Goal: Task Accomplishment & Management: Manage account settings

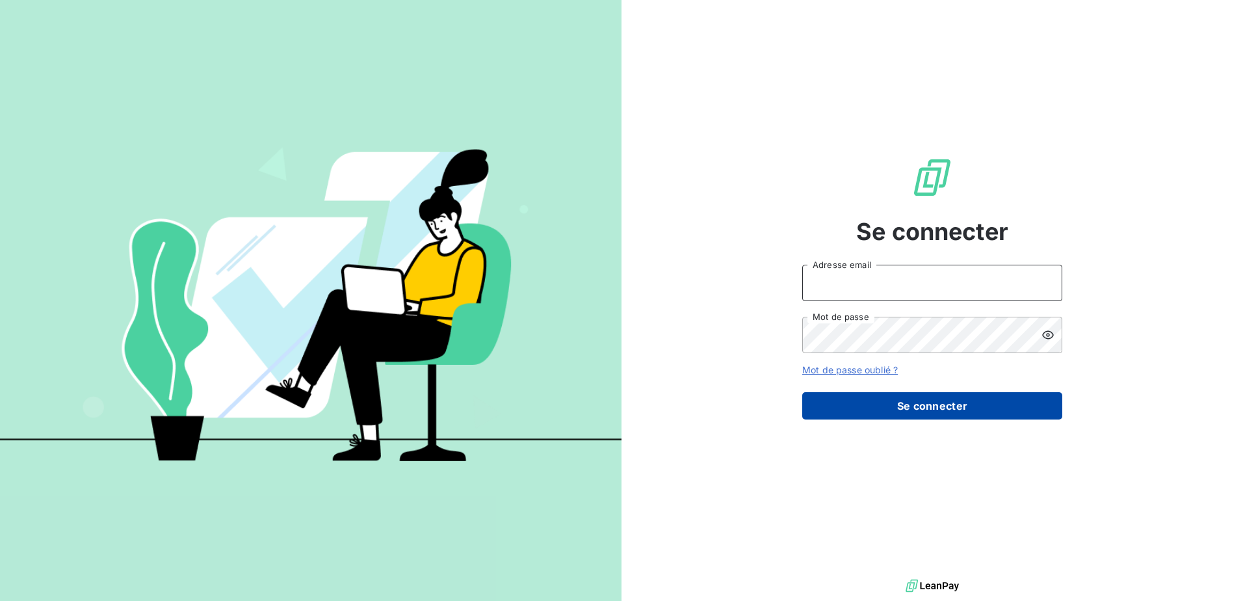
type input "[EMAIL_ADDRESS][DOMAIN_NAME]"
click at [917, 402] on button "Se connecter" at bounding box center [932, 405] width 260 height 27
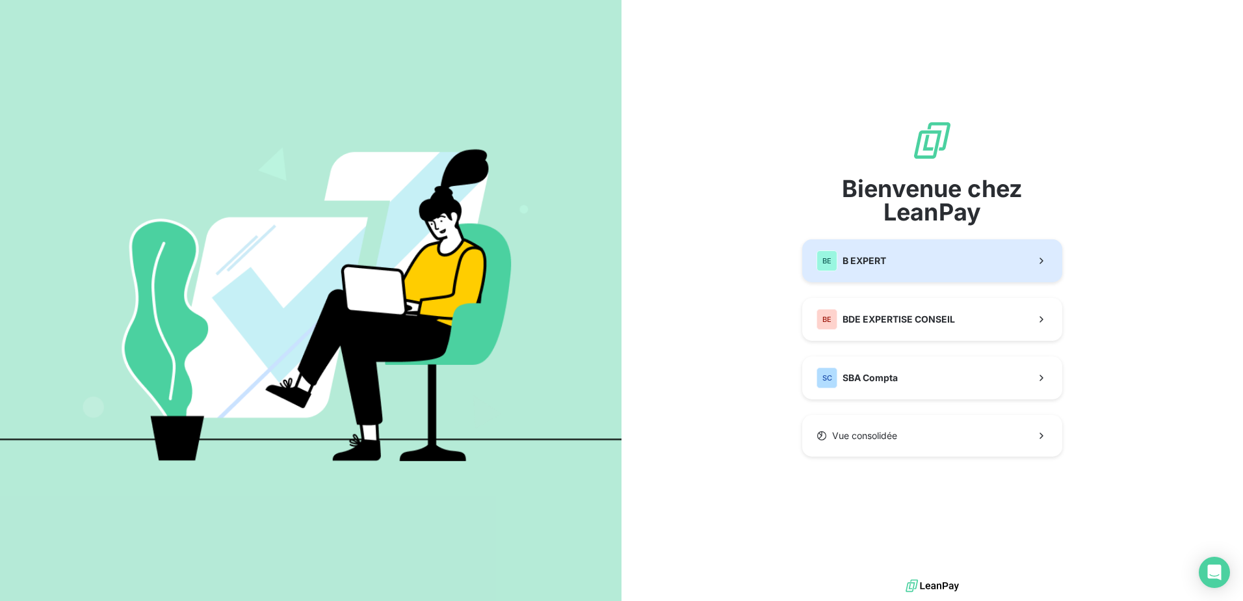
click at [916, 276] on button "BE B EXPERT" at bounding box center [932, 260] width 260 height 43
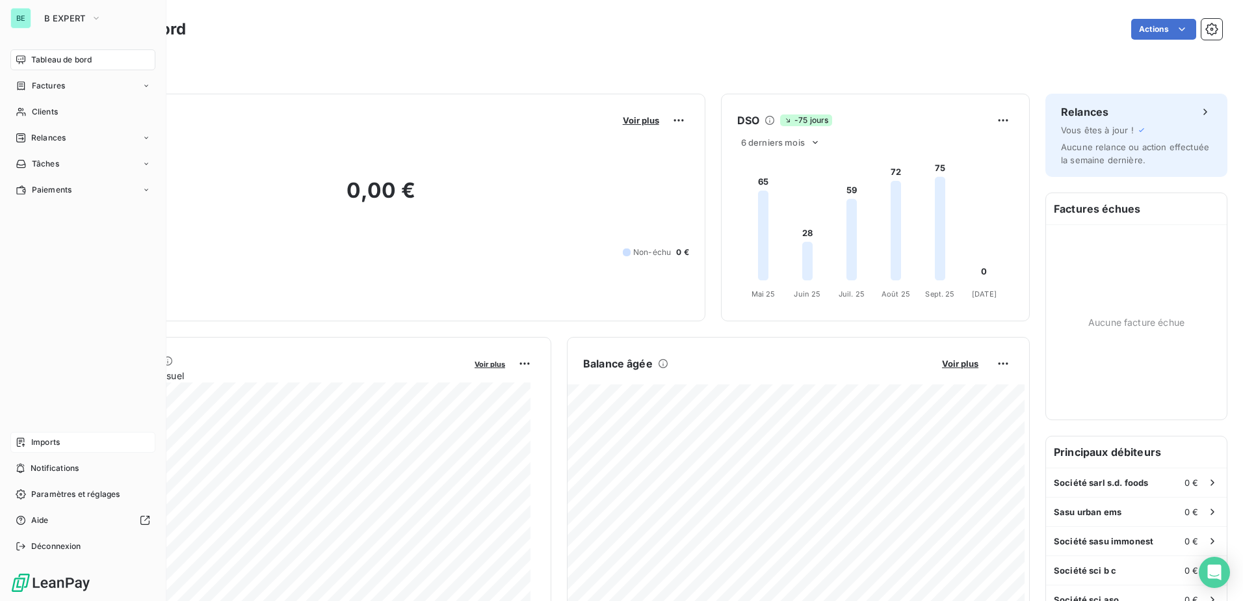
click at [30, 443] on div "Imports" at bounding box center [82, 442] width 145 height 21
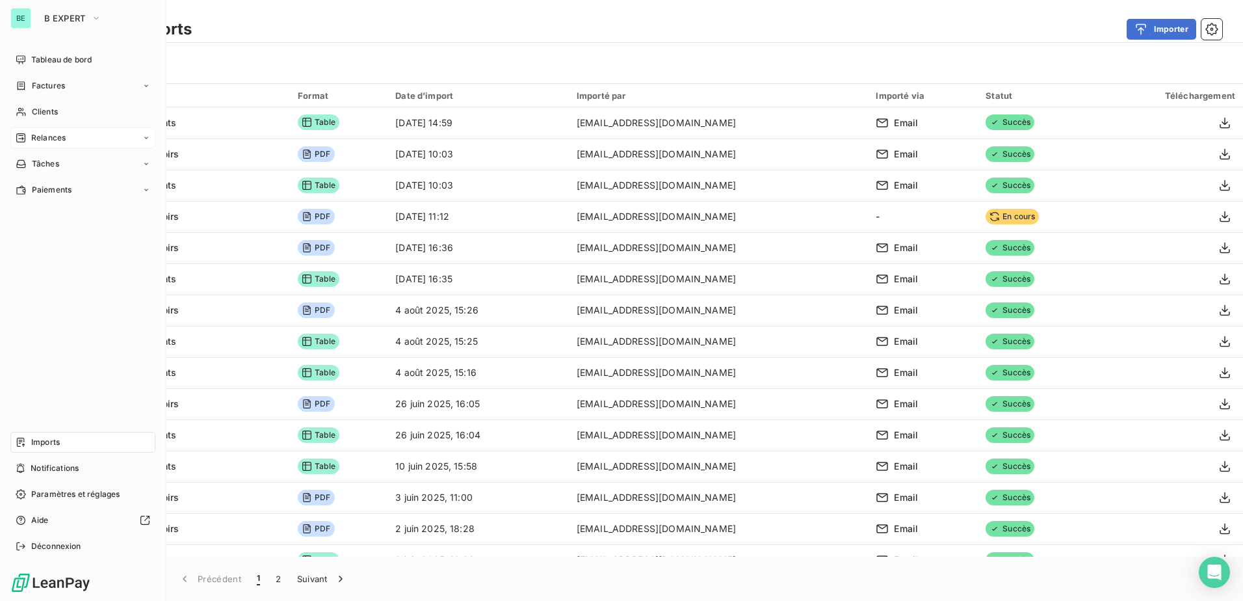
click at [45, 143] on span "Relances" at bounding box center [48, 138] width 34 height 12
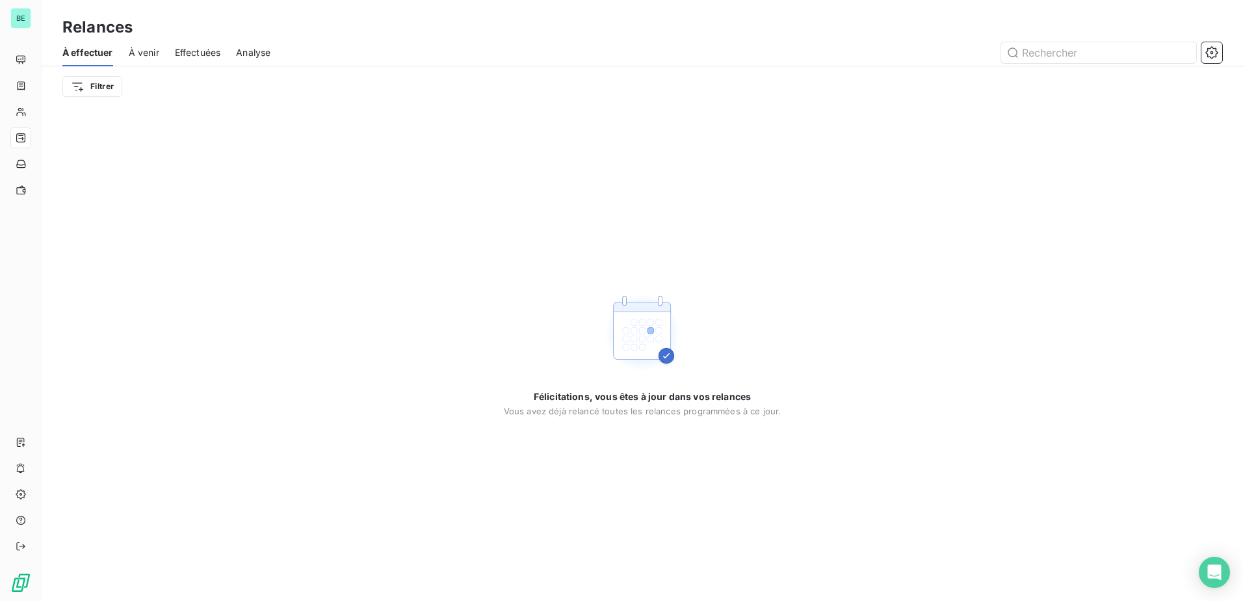
click at [147, 60] on div "À venir" at bounding box center [144, 52] width 31 height 27
click at [186, 53] on span "Effectuées" at bounding box center [197, 52] width 46 height 13
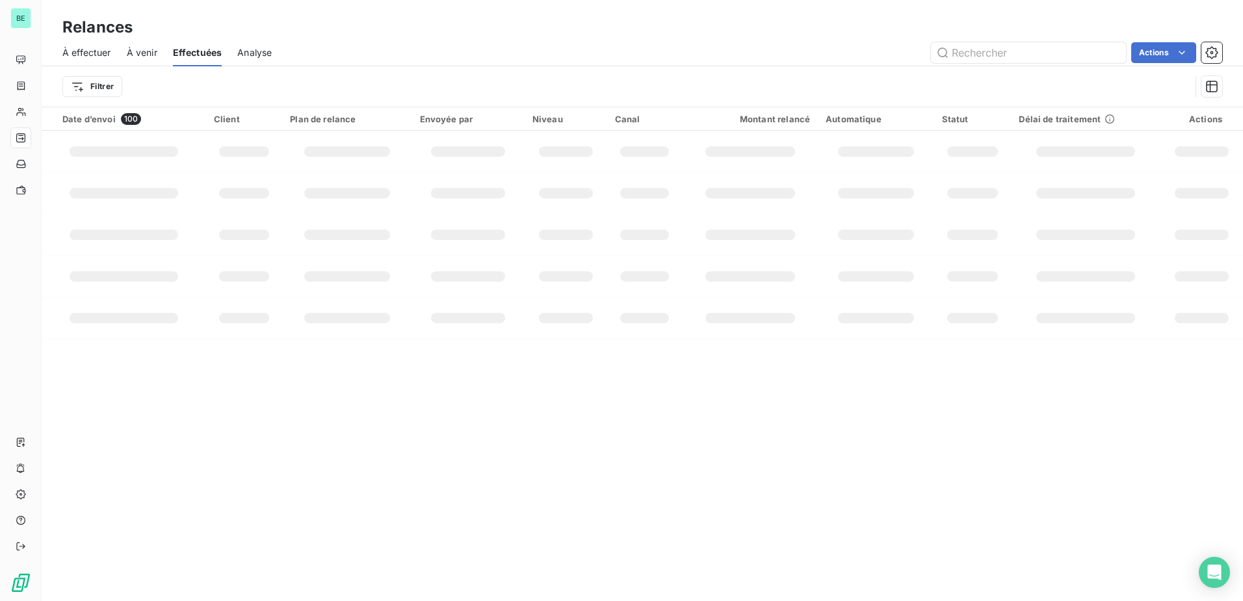
click at [252, 57] on span "Analyse" at bounding box center [254, 52] width 34 height 13
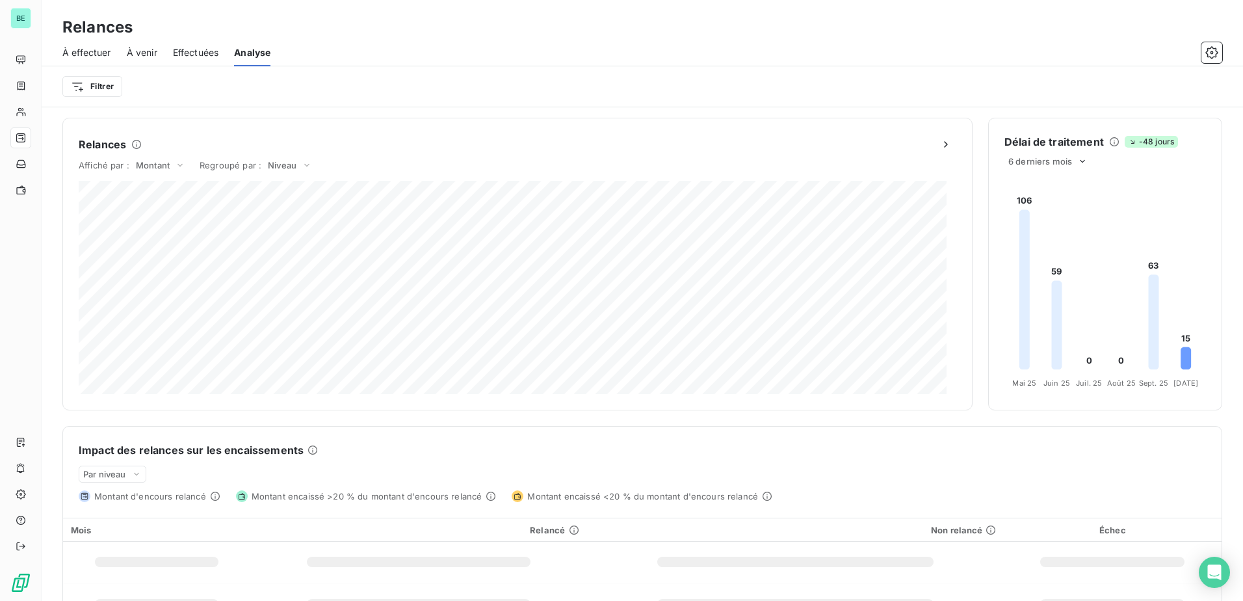
click at [184, 61] on div "Effectuées" at bounding box center [196, 52] width 46 height 27
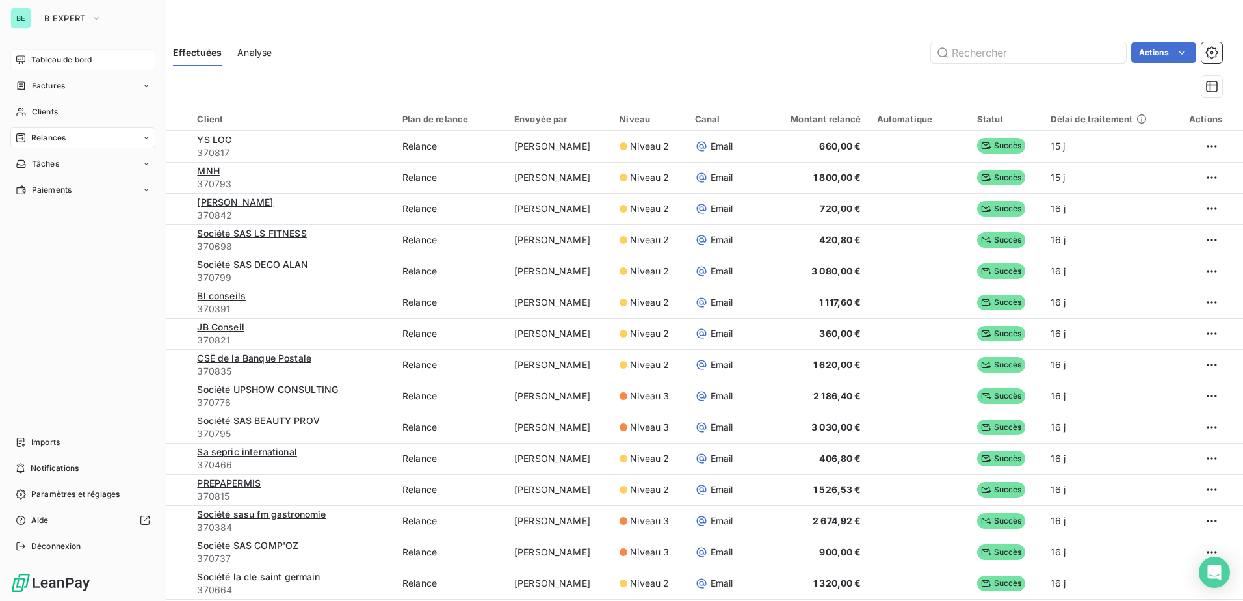
click at [45, 62] on span "Tableau de bord" at bounding box center [61, 60] width 60 height 12
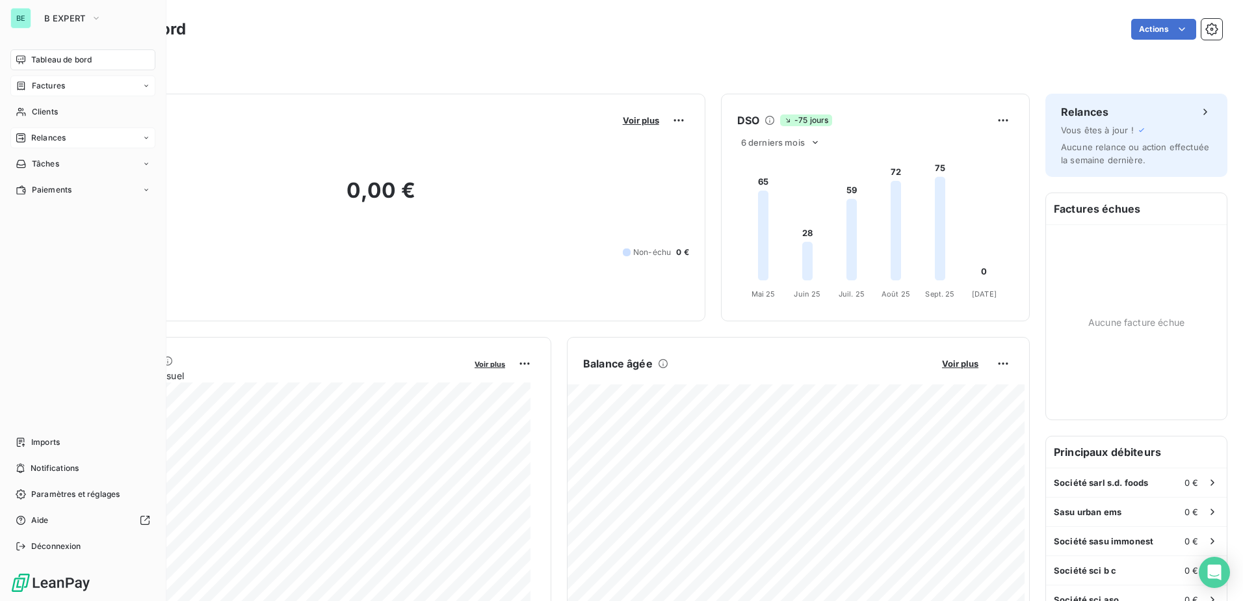
click at [64, 91] on span "Factures" at bounding box center [48, 86] width 33 height 12
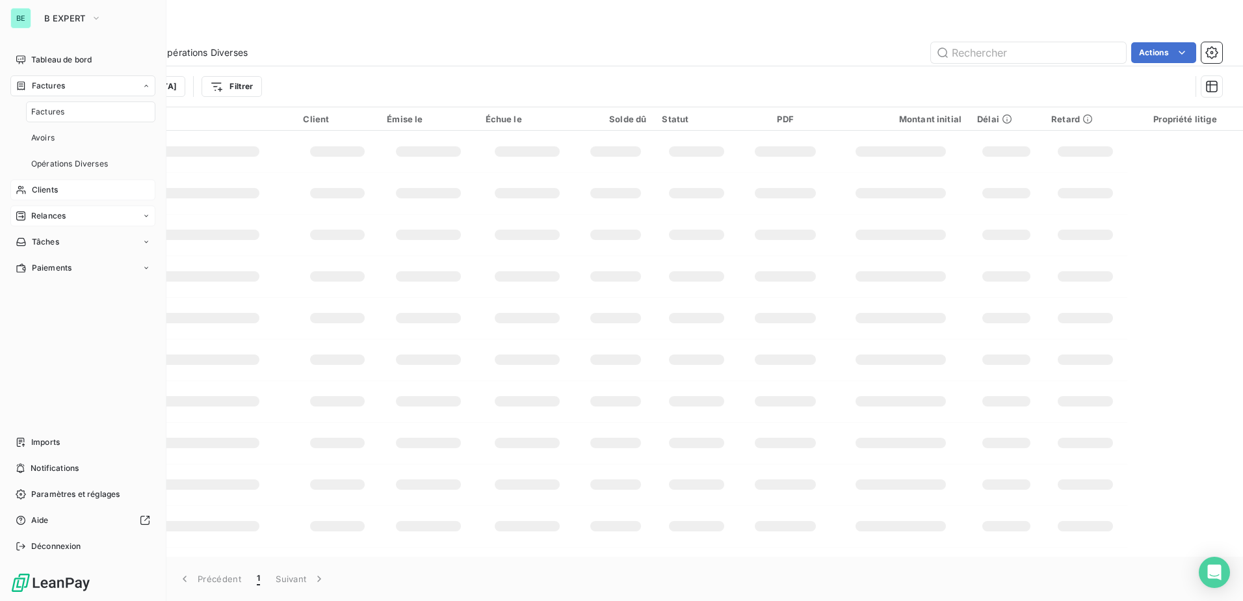
click at [47, 185] on span "Clients" at bounding box center [45, 190] width 26 height 12
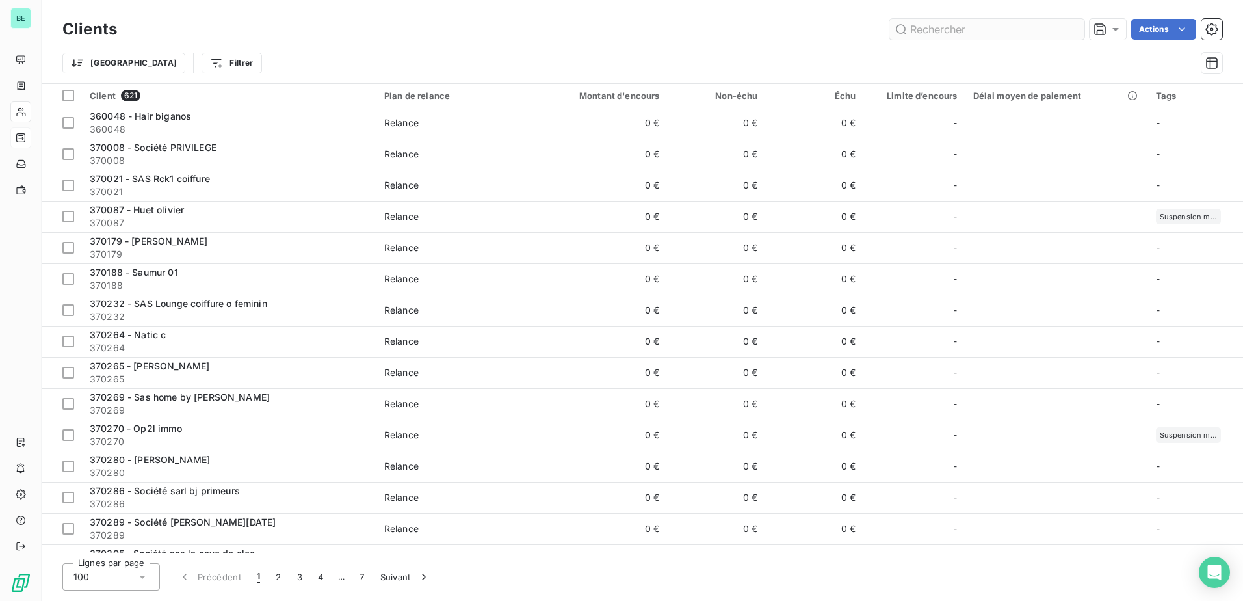
click at [950, 31] on input "text" at bounding box center [986, 29] width 195 height 21
click at [832, 53] on div "Trier Filtrer" at bounding box center [626, 63] width 1128 height 25
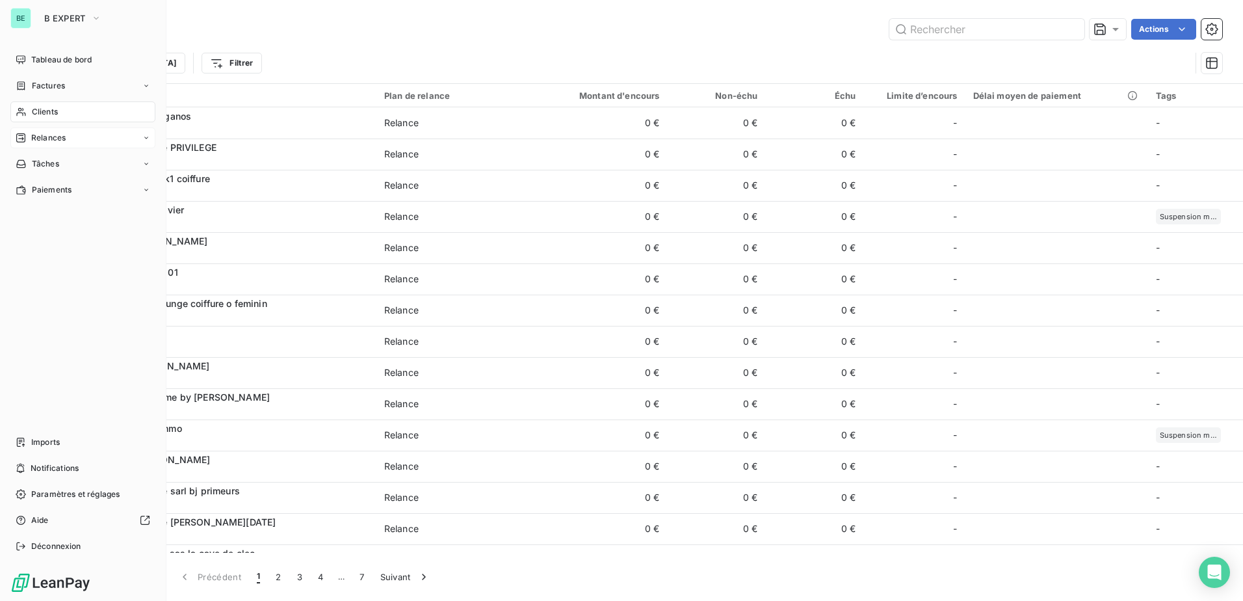
click at [34, 17] on div "BE B EXPERT" at bounding box center [82, 18] width 145 height 21
click at [49, 17] on span "B EXPERT" at bounding box center [65, 18] width 42 height 10
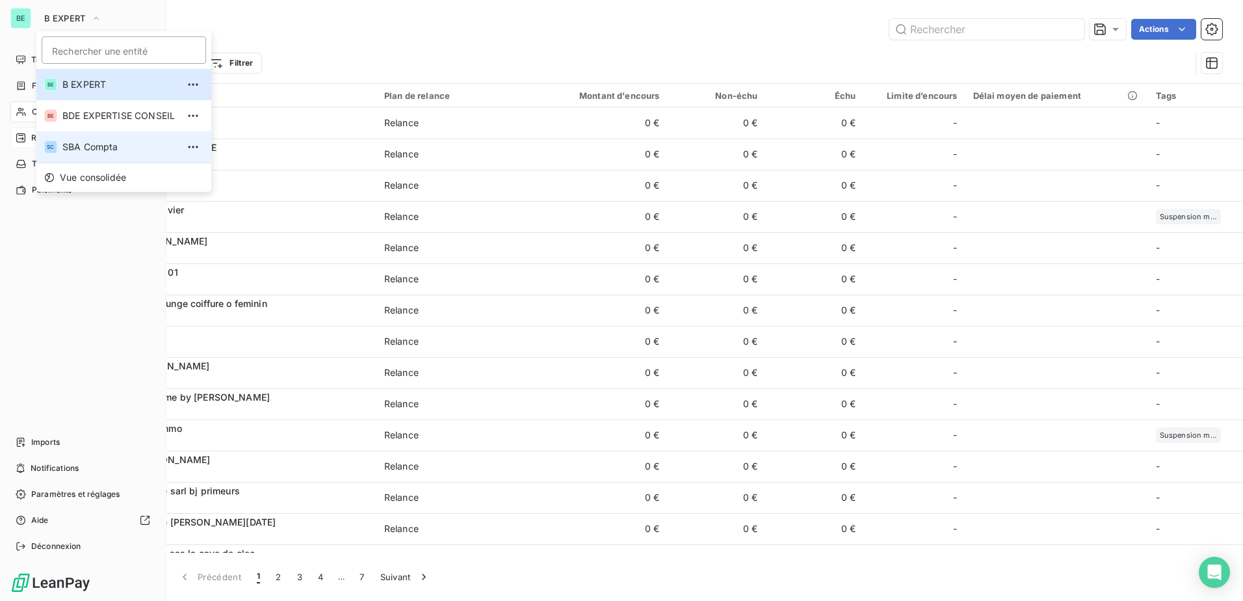
click at [102, 142] on span "SBA Compta" at bounding box center [119, 146] width 115 height 13
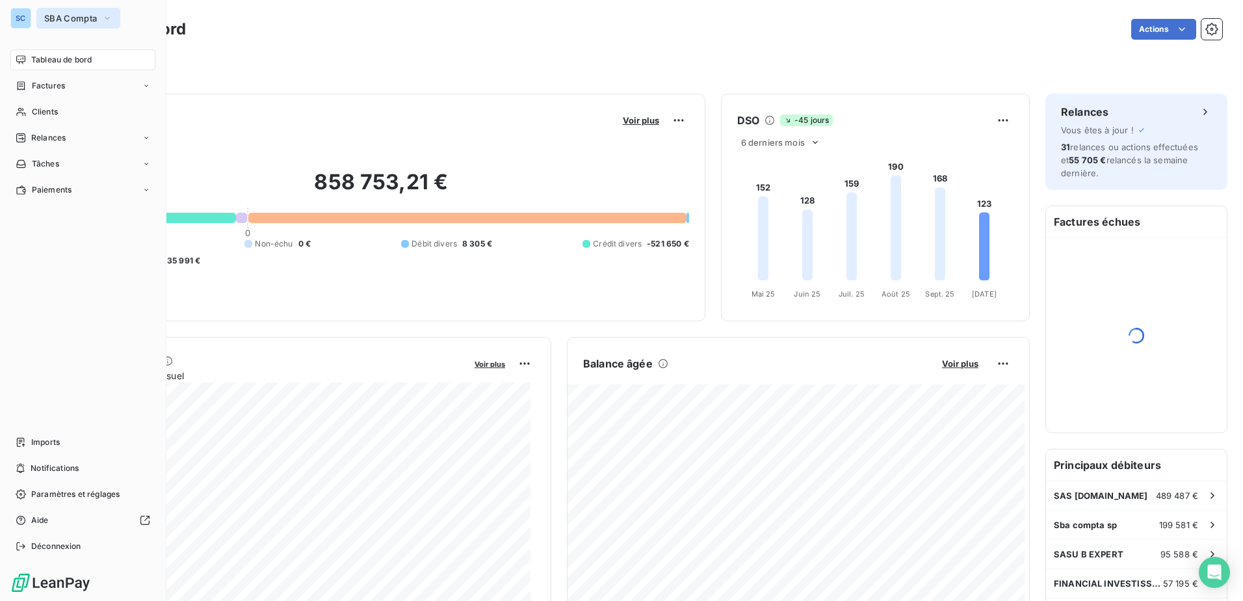
click at [68, 24] on button "SBA Compta" at bounding box center [78, 18] width 84 height 21
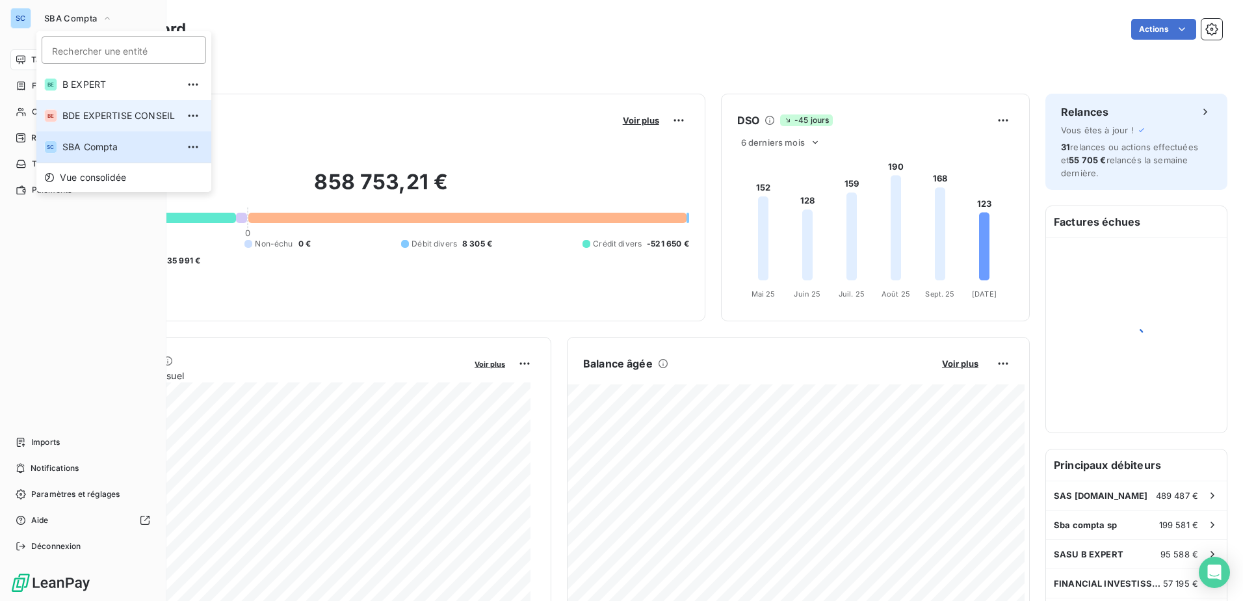
click at [112, 118] on span "BDE EXPERTISE CONSEIL" at bounding box center [119, 115] width 115 height 13
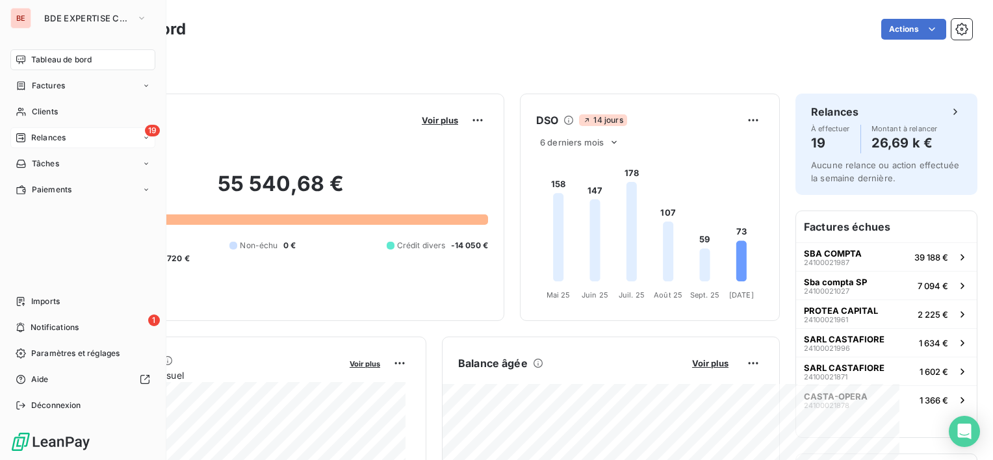
click at [30, 143] on div "Relances" at bounding box center [41, 138] width 50 height 12
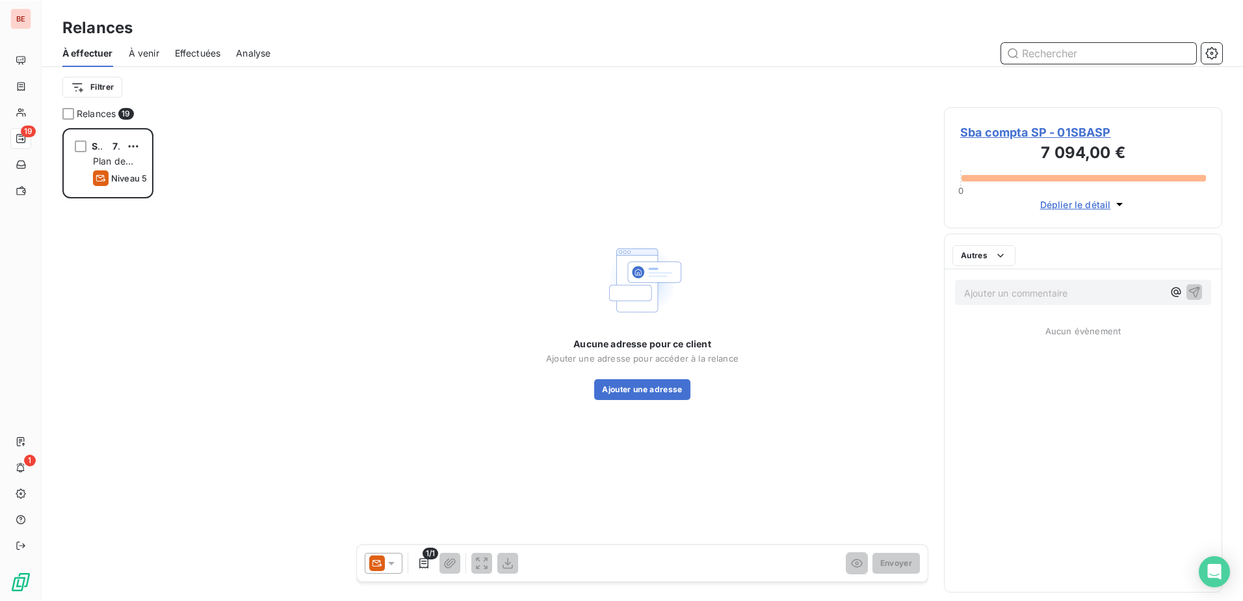
scroll to position [463, 268]
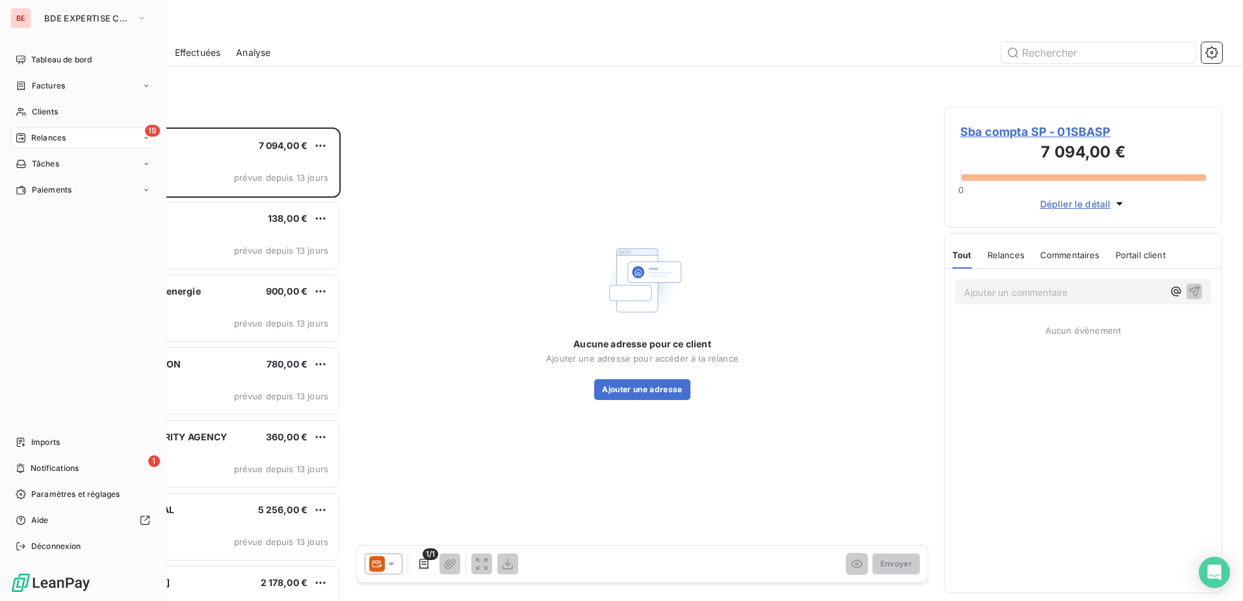
click at [23, 14] on div "BE" at bounding box center [20, 18] width 21 height 21
click at [105, 23] on span "BDE EXPERTISE CONSEIL" at bounding box center [87, 18] width 87 height 10
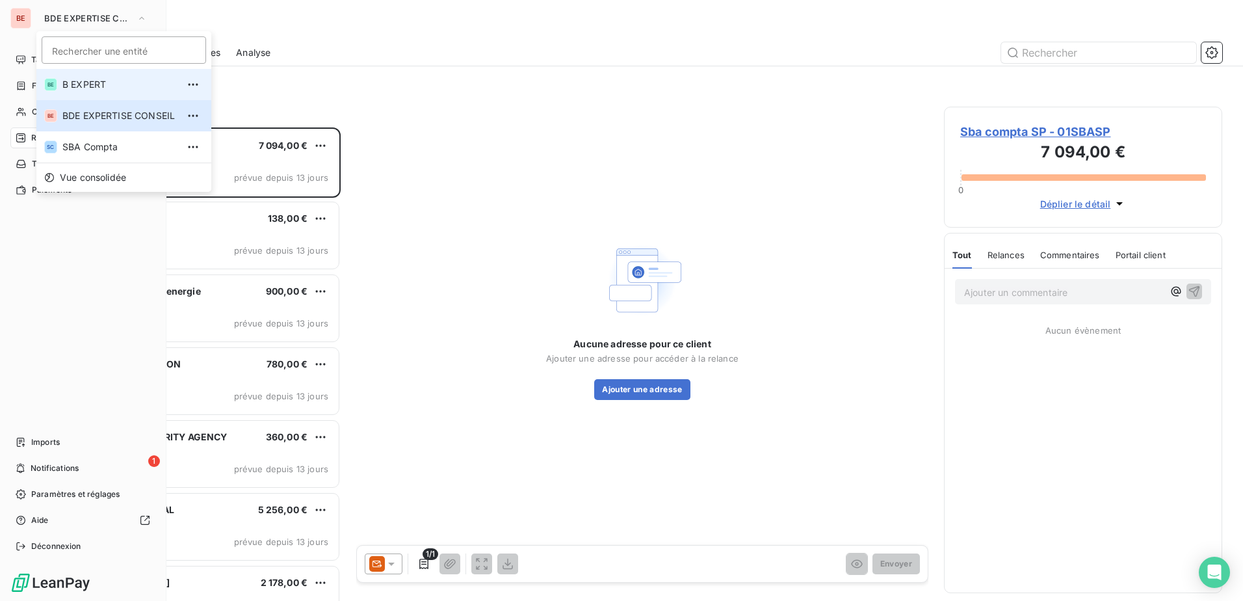
click at [111, 83] on span "B EXPERT" at bounding box center [119, 84] width 115 height 13
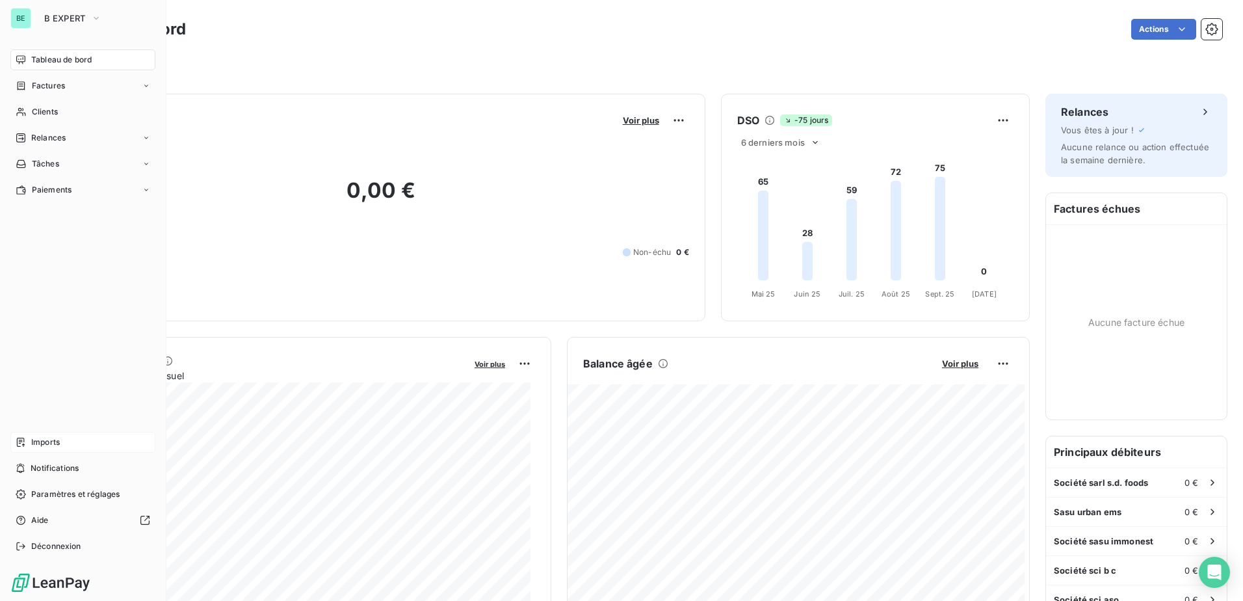
click at [64, 448] on div "Imports" at bounding box center [82, 442] width 145 height 21
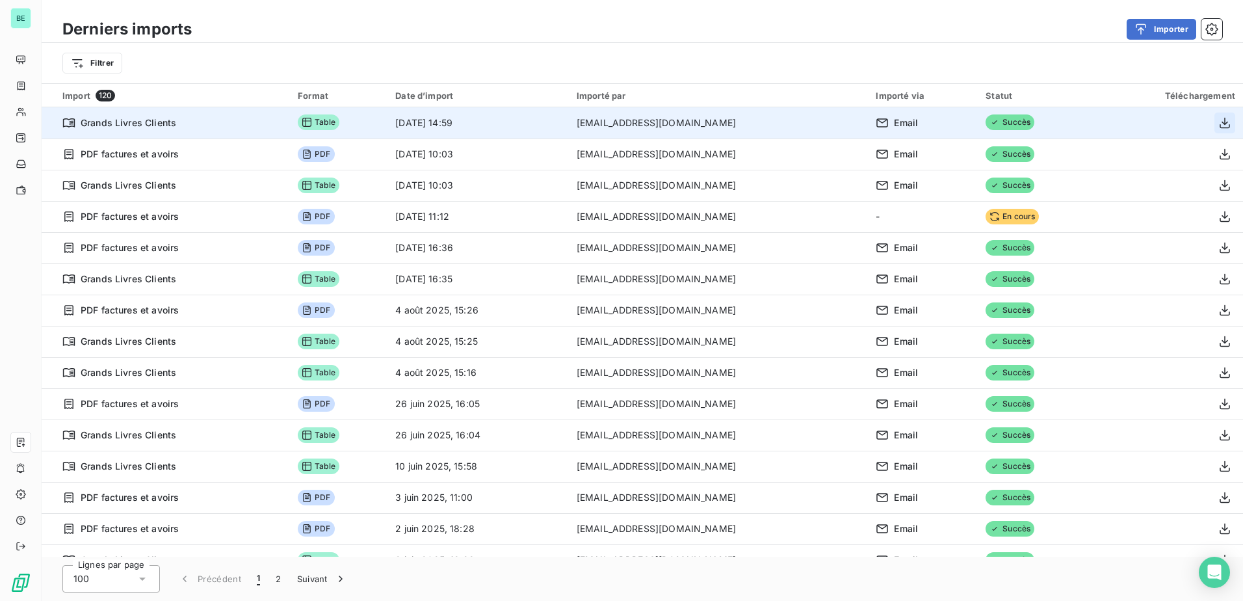
click at [1224, 114] on button "button" at bounding box center [1224, 122] width 21 height 21
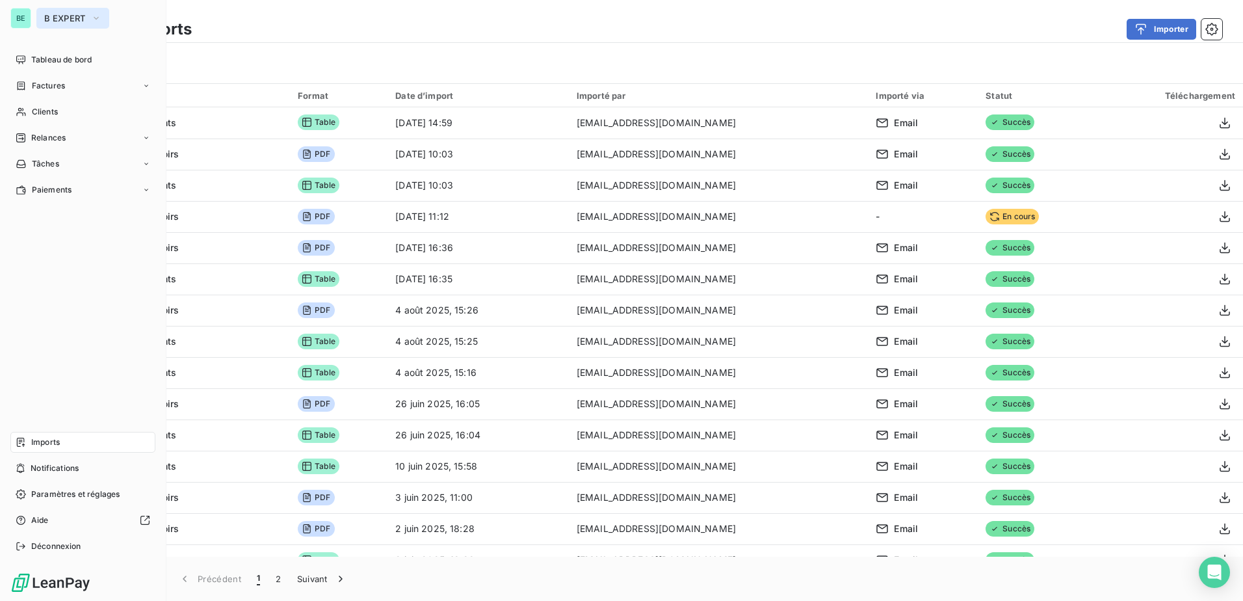
click at [80, 12] on button "B EXPERT" at bounding box center [72, 18] width 73 height 21
click at [57, 16] on span "B EXPERT" at bounding box center [65, 18] width 42 height 10
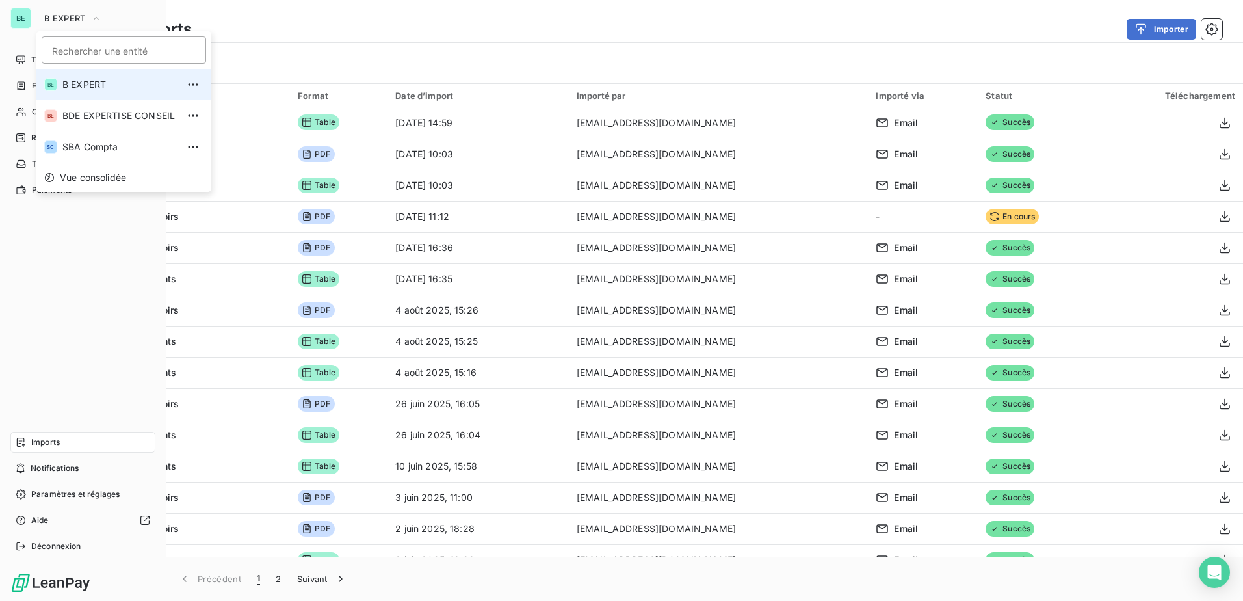
click at [98, 81] on span "B EXPERT" at bounding box center [119, 84] width 115 height 13
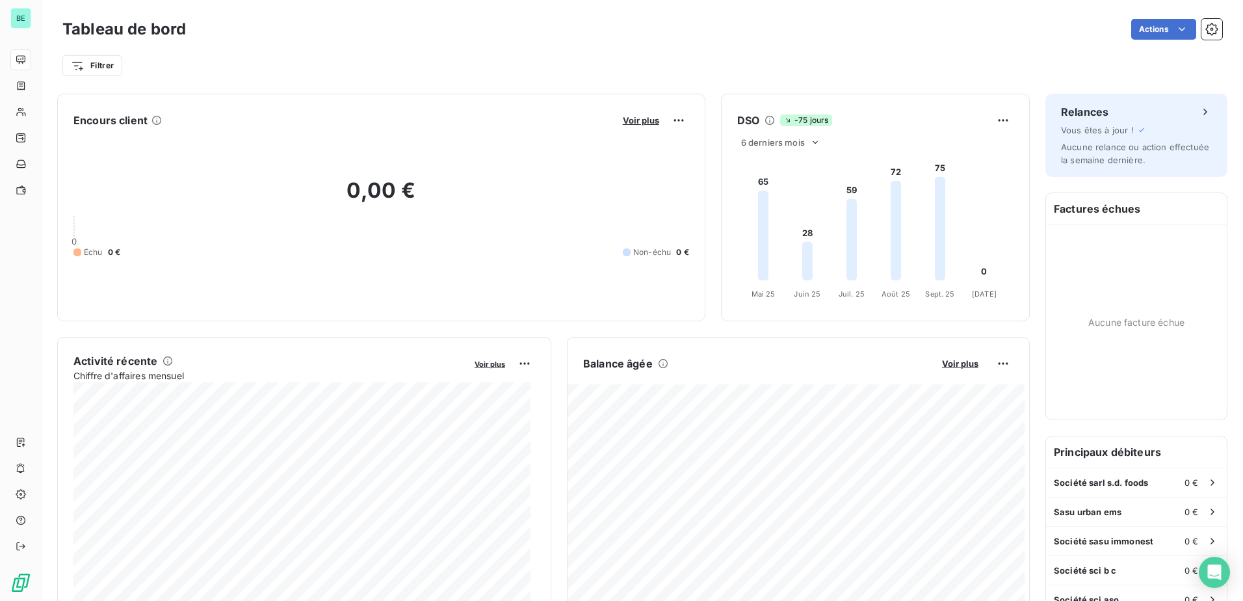
click at [284, 71] on div "Filtrer" at bounding box center [641, 65] width 1159 height 25
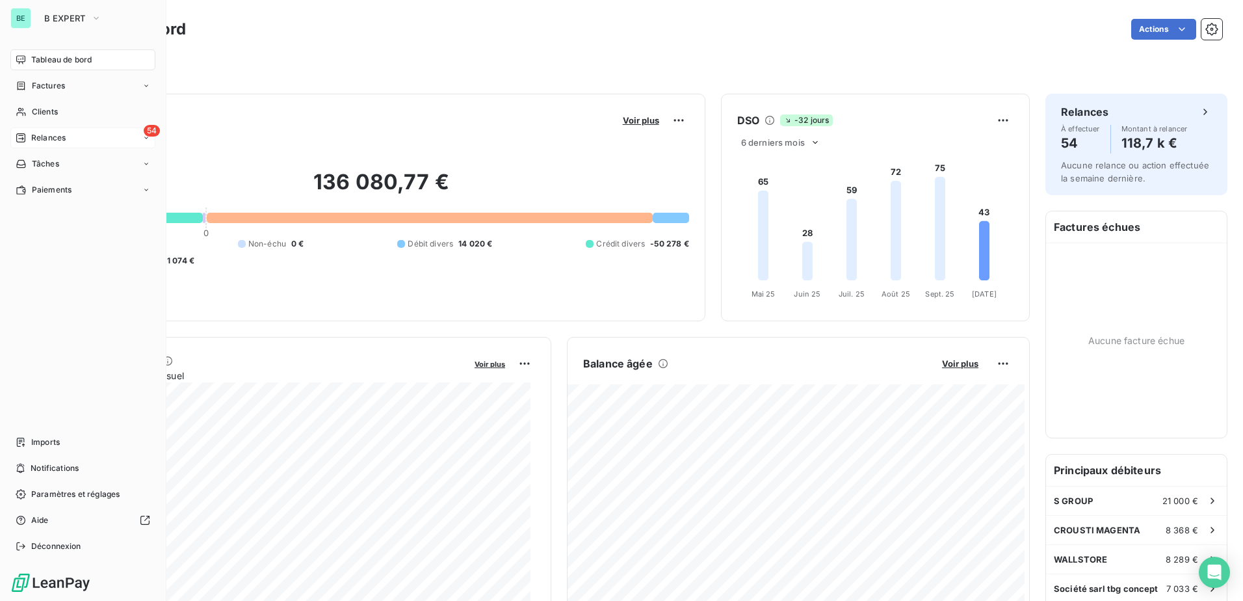
click at [40, 136] on span "Relances" at bounding box center [48, 138] width 34 height 12
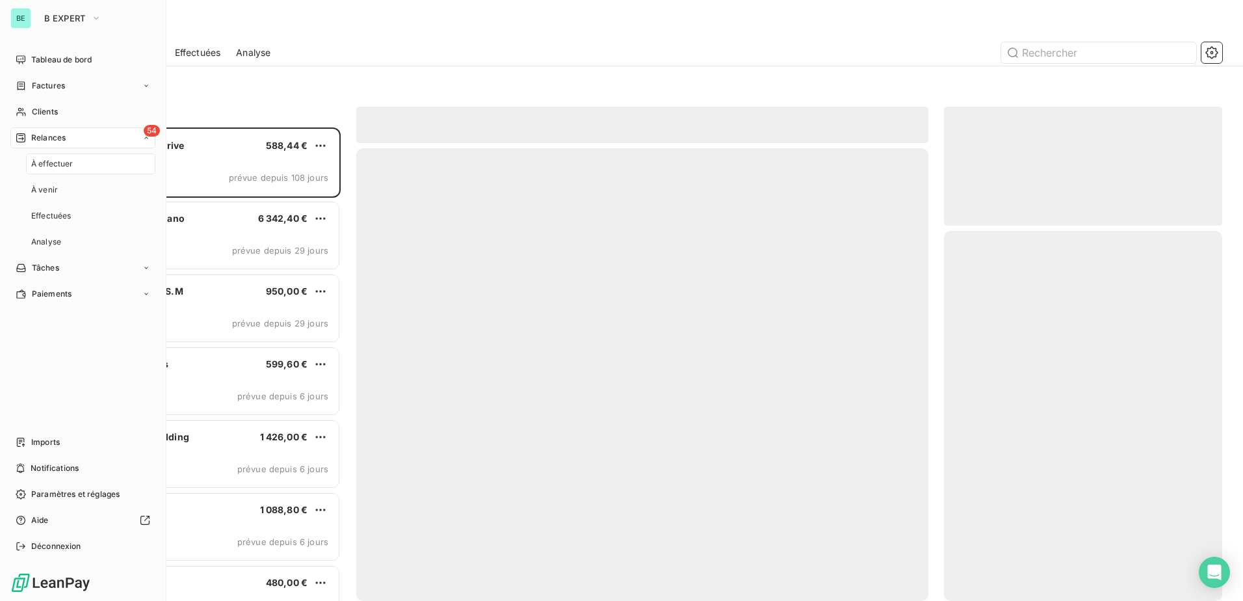
scroll to position [463, 268]
